Goal: Task Accomplishment & Management: Complete application form

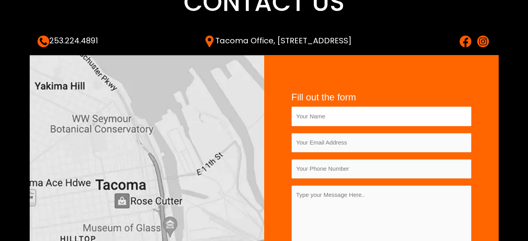
drag, startPoint x: 378, startPoint y: 111, endPoint x: 375, endPoint y: 119, distance: 9.0
click at [377, 111] on input "Contact form" at bounding box center [381, 116] width 180 height 19
type input "Nebojsa Sekulic"
type input "office@animatelogo.com"
type input "0631265748"
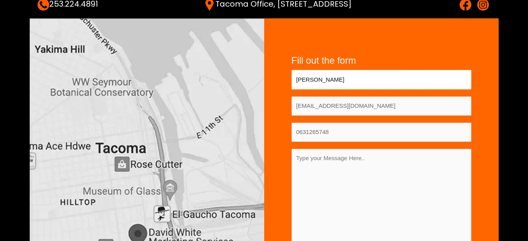
scroll to position [156, 0]
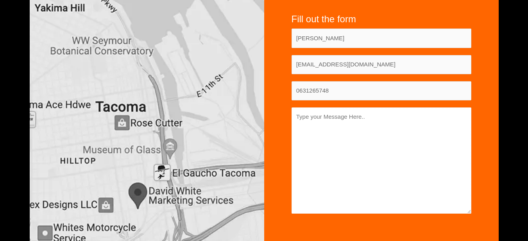
paste textarea "Hello, I’m Nebojsa from Animatic, a creative studio that helps brands stand out…"
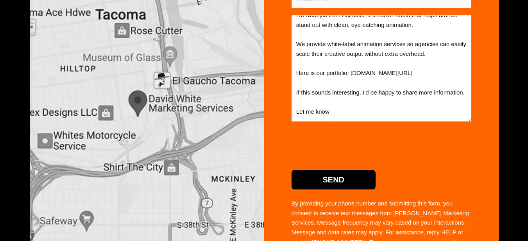
scroll to position [273, 0]
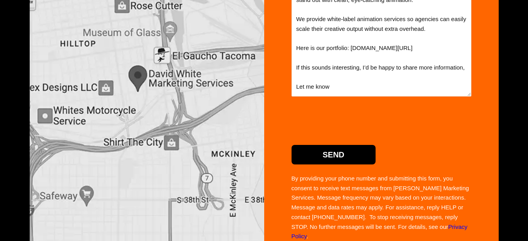
type textarea "Hello, I’m Nebojsa from Animatic, a creative studio that helps brands stand out…"
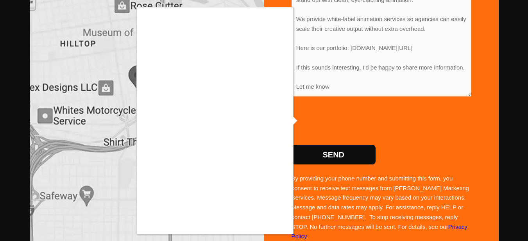
click at [294, 140] on div at bounding box center [264, 120] width 528 height 241
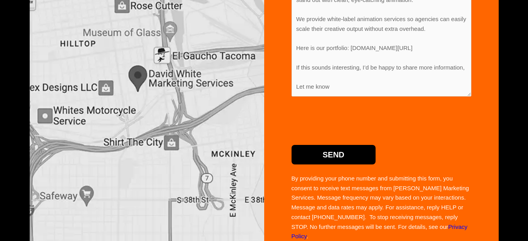
click at [331, 157] on input "Send" at bounding box center [333, 155] width 84 height 20
